Goal: Task Accomplishment & Management: Use online tool/utility

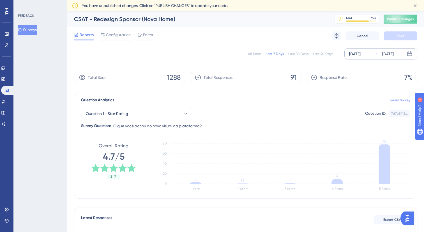
click at [360, 56] on div "[DATE]" at bounding box center [354, 53] width 11 height 7
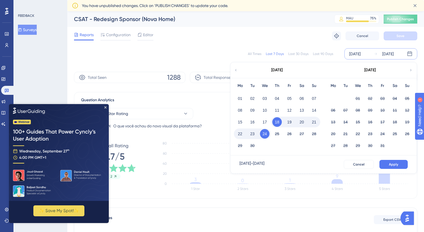
click at [236, 71] on icon at bounding box center [236, 70] width 4 height 5
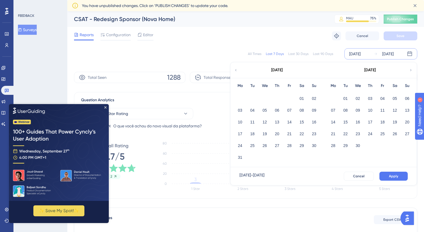
click at [410, 69] on icon at bounding box center [410, 70] width 4 height 5
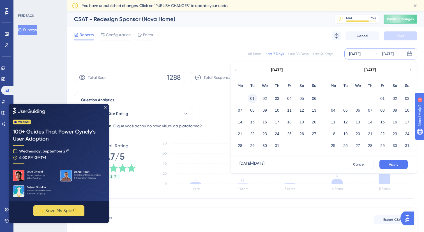
click at [250, 97] on button "01" at bounding box center [252, 99] width 10 height 10
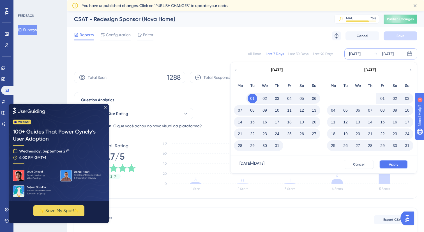
click at [387, 165] on button "Apply" at bounding box center [393, 164] width 28 height 9
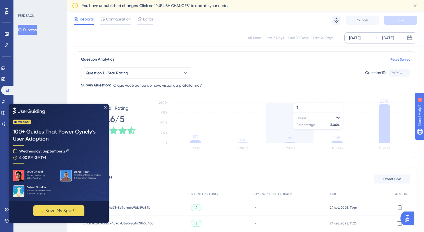
scroll to position [44, 0]
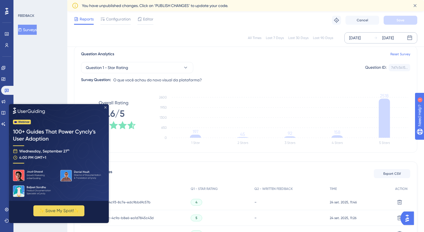
click at [105, 107] on icon "Close Preview" at bounding box center [105, 107] width 2 height 2
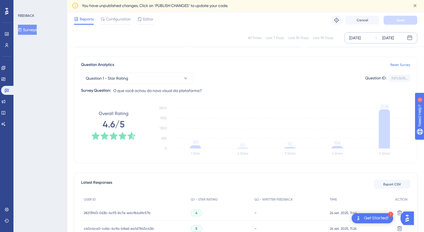
scroll to position [45, 0]
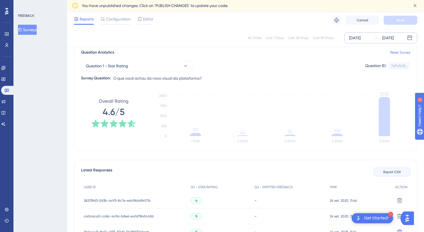
click at [394, 169] on span "Export CSV" at bounding box center [392, 171] width 18 height 4
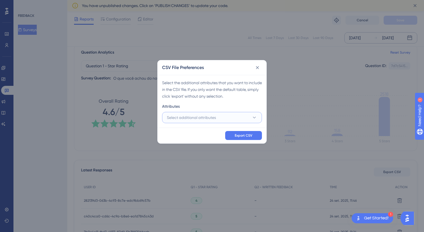
click at [223, 115] on button "Select additional attributes" at bounding box center [212, 117] width 100 height 11
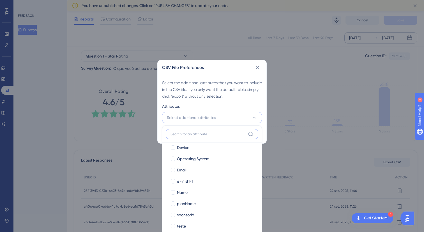
scroll to position [61, 0]
click at [176, 227] on label "teste" at bounding box center [211, 225] width 83 height 7
checkbox input "true"
click at [181, 219] on label "sponsorId sponsorId" at bounding box center [212, 213] width 92 height 11
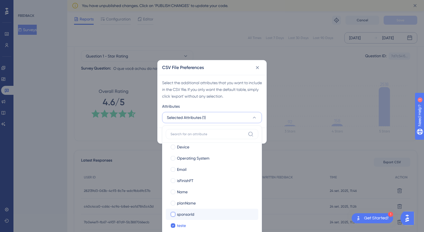
checkbox input "false"
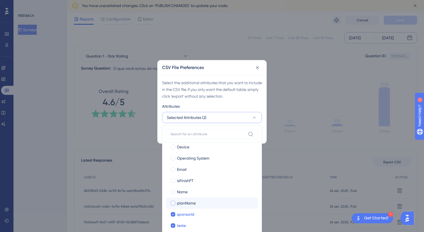
click at [185, 203] on span "planName" at bounding box center [186, 202] width 19 height 7
checkbox input "true"
click at [183, 193] on span "Name" at bounding box center [182, 191] width 11 height 7
checkbox input "true"
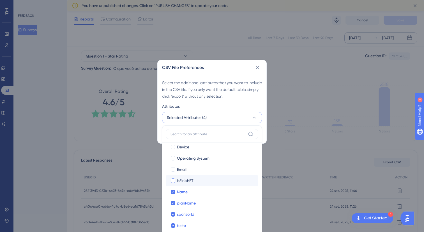
click at [186, 180] on span "isFinishFT" at bounding box center [185, 180] width 17 height 7
checkbox input "true"
click at [183, 169] on span "Email" at bounding box center [182, 169] width 10 height 7
checkbox input "true"
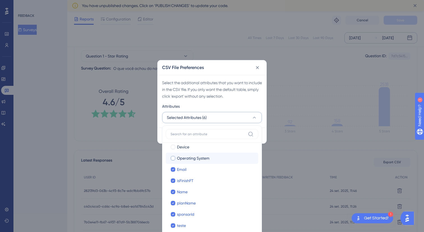
click at [189, 156] on span "Operating System" at bounding box center [193, 158] width 32 height 7
checkbox input "true"
click at [184, 150] on label "[PERSON_NAME]" at bounding box center [212, 146] width 92 height 11
click at [173, 207] on input "Device" at bounding box center [173, 207] width 0 height 0
checkbox input "false"
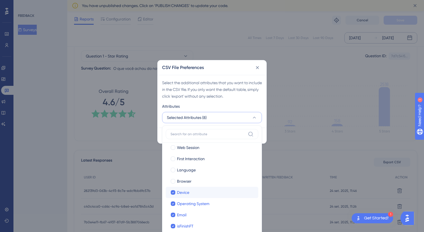
scroll to position [3, 0]
click at [181, 194] on span "Browser" at bounding box center [184, 193] width 15 height 7
checkbox input "true"
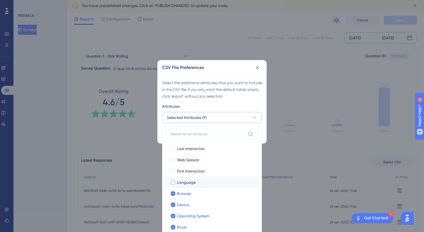
click at [185, 184] on span "Language" at bounding box center [186, 182] width 19 height 7
checkbox input "true"
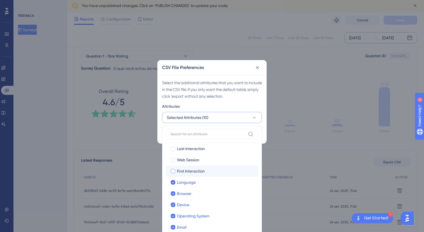
click at [187, 173] on span "First Interaction" at bounding box center [191, 171] width 28 height 7
checkbox input "true"
click at [188, 161] on span "Web Session" at bounding box center [188, 159] width 22 height 7
checkbox input "true"
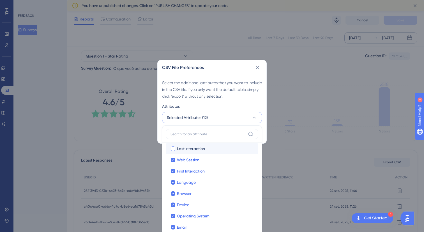
click at [188, 153] on label "Last Interaction Last Interaction" at bounding box center [212, 148] width 92 height 11
click at [173, 152] on input "Last Interaction" at bounding box center [173, 151] width 0 height 0
checkbox input "false"
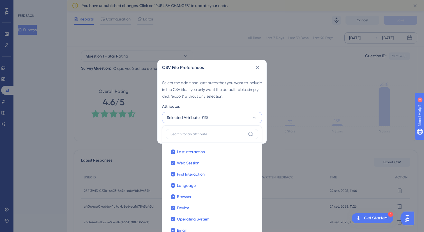
click at [258, 128] on div "Last Interaction Last Interaction Web Session Web Session First Interaction Fir…" at bounding box center [212, 181] width 100 height 113
click at [263, 131] on div "Export CSV" at bounding box center [211, 135] width 109 height 16
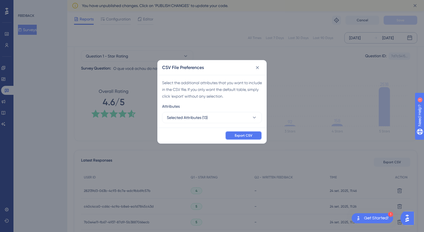
click at [254, 135] on button "Export CSV" at bounding box center [243, 135] width 37 height 9
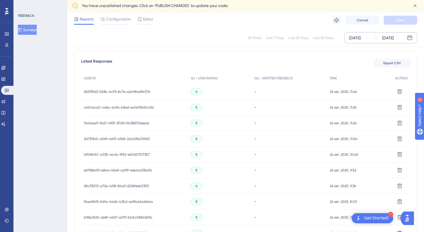
scroll to position [148, 0]
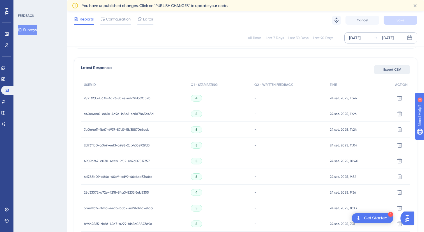
click at [383, 69] on span "Export CSV" at bounding box center [392, 69] width 18 height 4
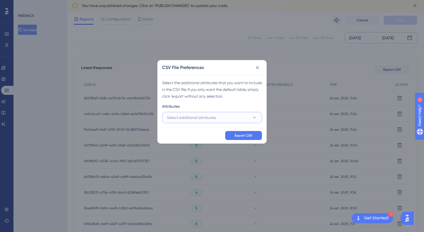
click at [220, 118] on button "Select additional attributes" at bounding box center [212, 117] width 100 height 11
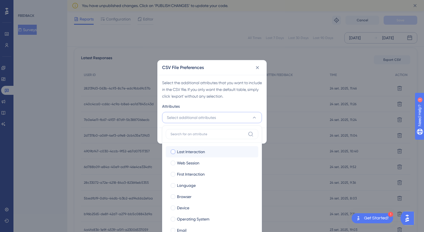
scroll to position [5, 0]
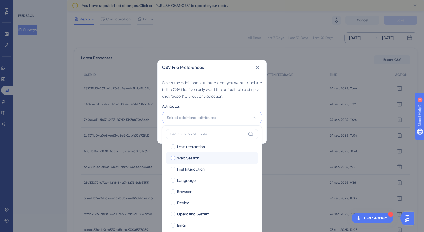
click at [173, 158] on div at bounding box center [173, 157] width 4 height 4
checkbox input "true"
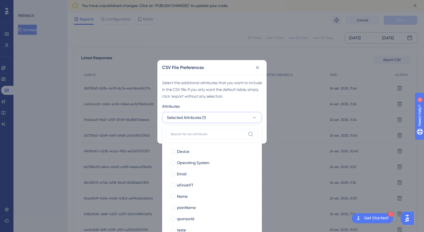
scroll to position [61, 0]
click at [247, 100] on div "Select the additional attributes that you want to include in the CSV file. If y…" at bounding box center [211, 101] width 109 height 53
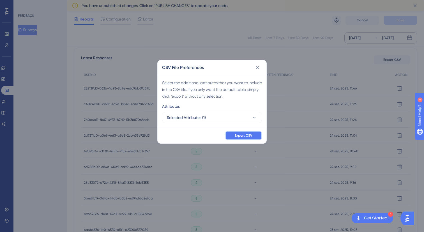
click at [252, 135] on span "Export CSV" at bounding box center [243, 135] width 18 height 4
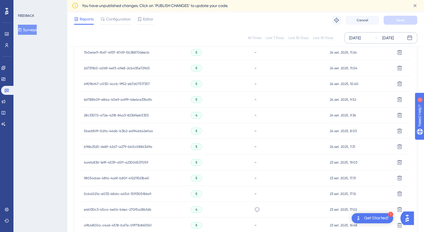
scroll to position [374, 0]
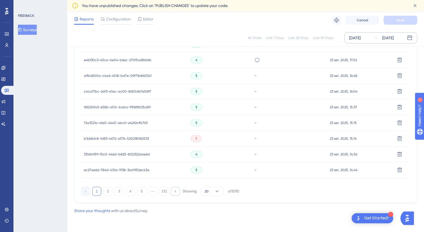
click at [177, 192] on button at bounding box center [175, 191] width 9 height 9
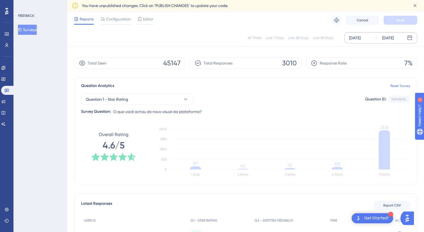
scroll to position [0, 0]
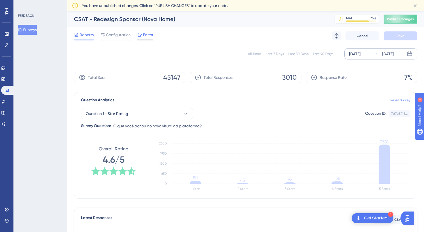
click at [151, 37] on span "Editor" at bounding box center [148, 34] width 10 height 7
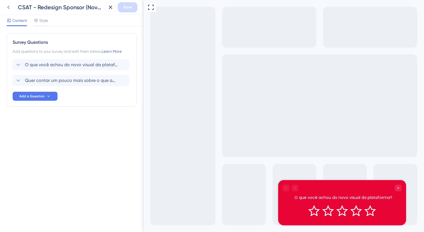
click at [8, 7] on icon at bounding box center [8, 7] width 7 height 7
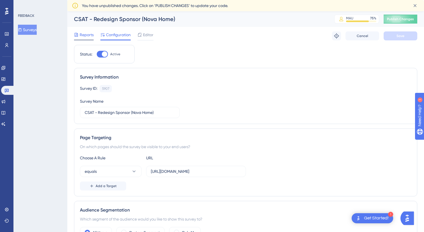
click at [81, 36] on span "Reports" at bounding box center [87, 34] width 14 height 7
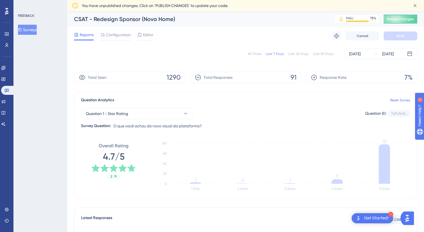
click at [347, 92] on div "Question Analytics Reset Survey Question 1 - Star Rating Question ID: 7d7c5415.…" at bounding box center [245, 145] width 343 height 106
